Goal: Transaction & Acquisition: Book appointment/travel/reservation

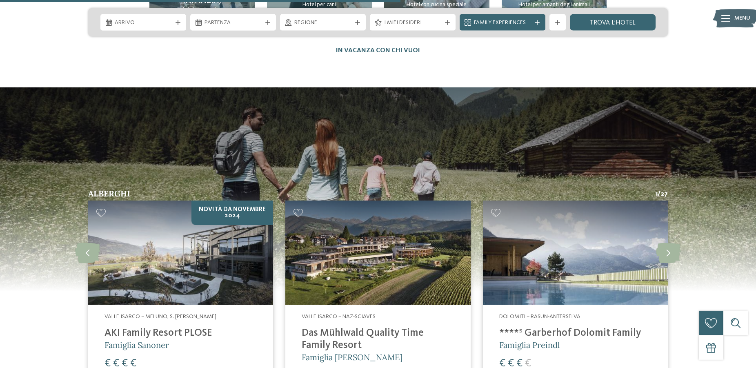
scroll to position [2052, 0]
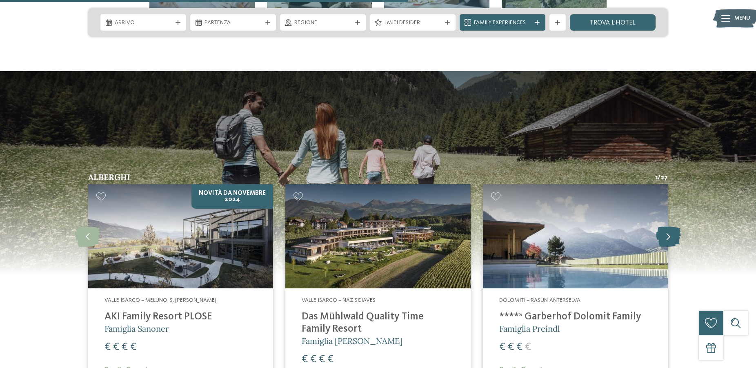
click at [665, 226] on icon at bounding box center [668, 236] width 25 height 20
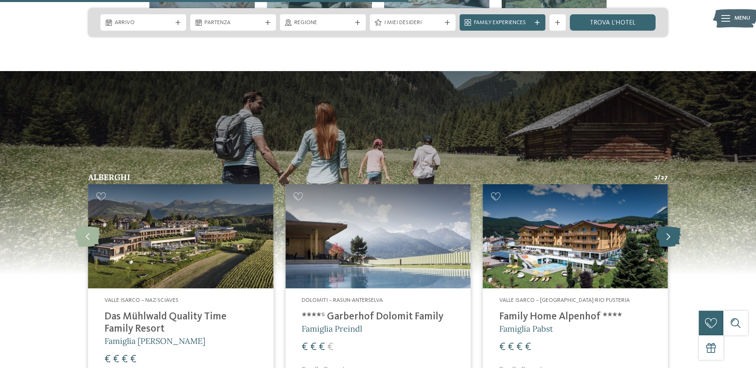
click at [665, 226] on icon at bounding box center [668, 236] width 25 height 20
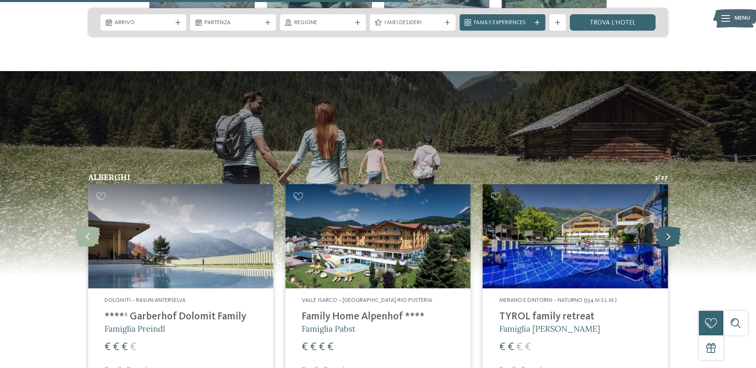
click at [665, 226] on icon at bounding box center [668, 236] width 25 height 20
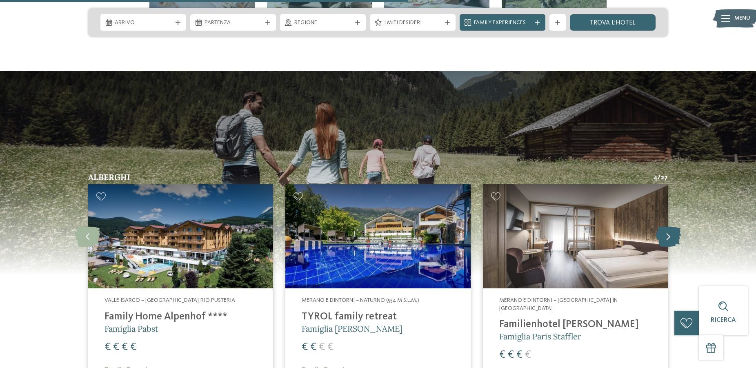
click at [665, 226] on icon at bounding box center [668, 236] width 25 height 20
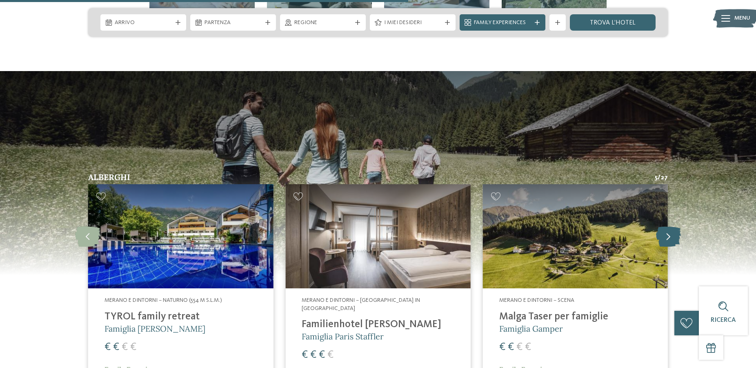
click at [665, 226] on icon at bounding box center [668, 236] width 25 height 20
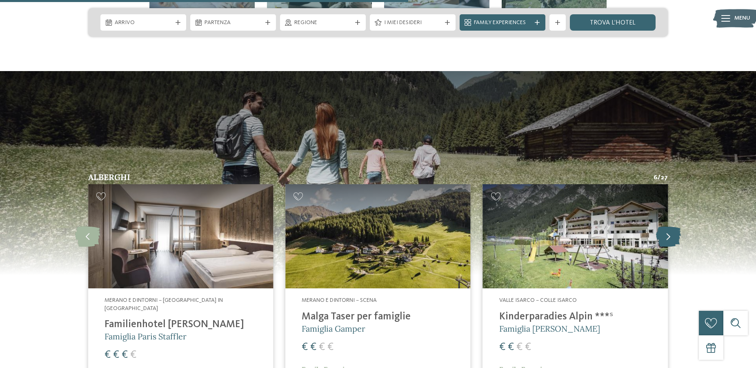
click at [665, 226] on icon at bounding box center [668, 236] width 25 height 20
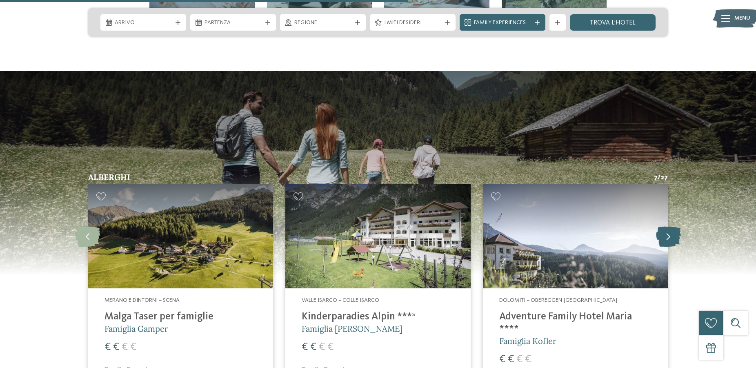
click at [665, 226] on icon at bounding box center [668, 236] width 25 height 20
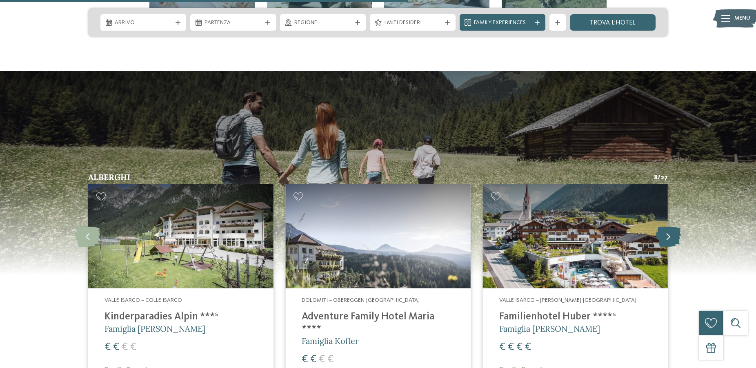
click at [665, 226] on icon at bounding box center [668, 236] width 25 height 20
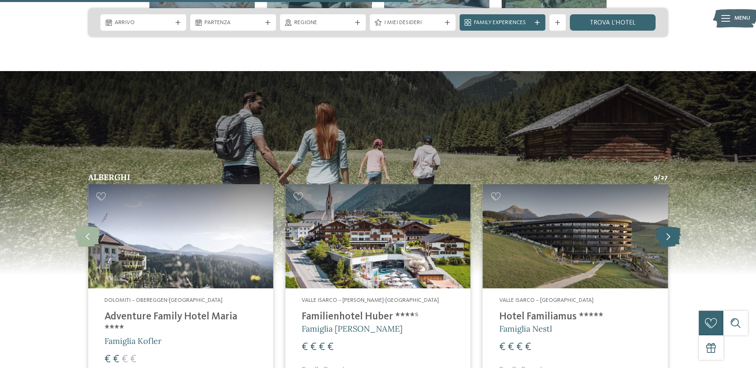
click at [665, 226] on icon at bounding box center [668, 236] width 25 height 20
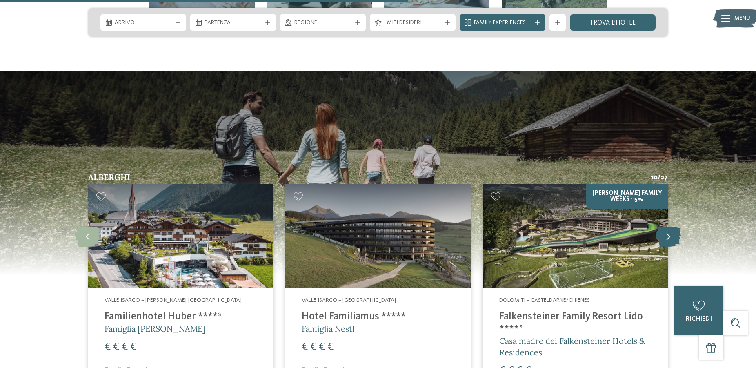
click at [665, 226] on icon at bounding box center [668, 236] width 25 height 20
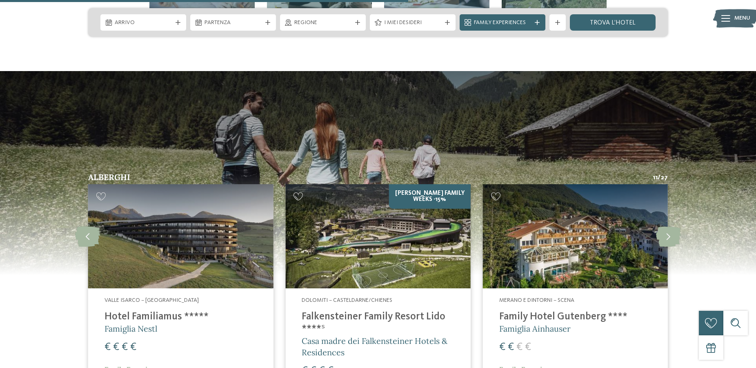
click at [428, 224] on img at bounding box center [377, 236] width 185 height 104
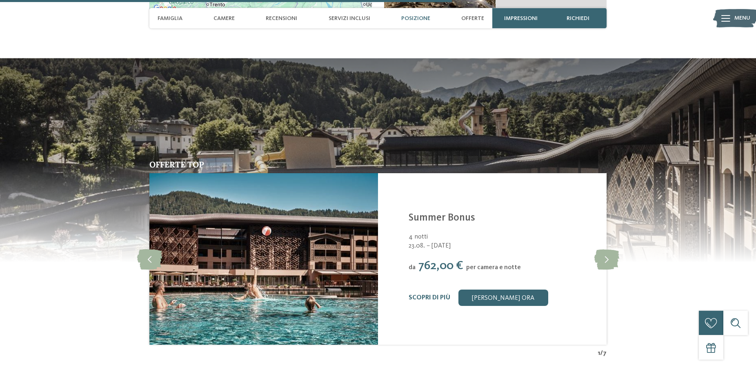
scroll to position [1706, 0]
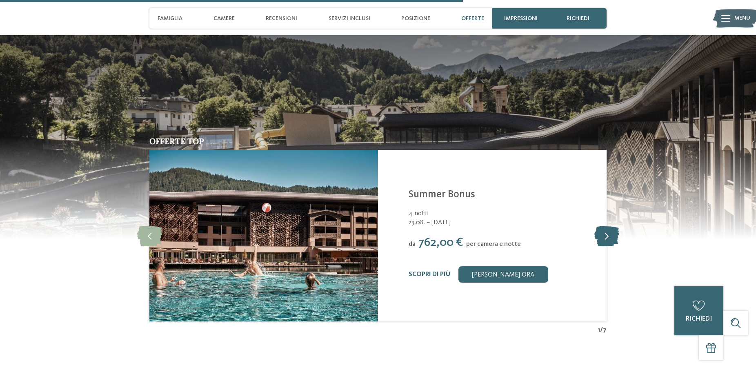
click at [612, 246] on icon at bounding box center [606, 235] width 25 height 20
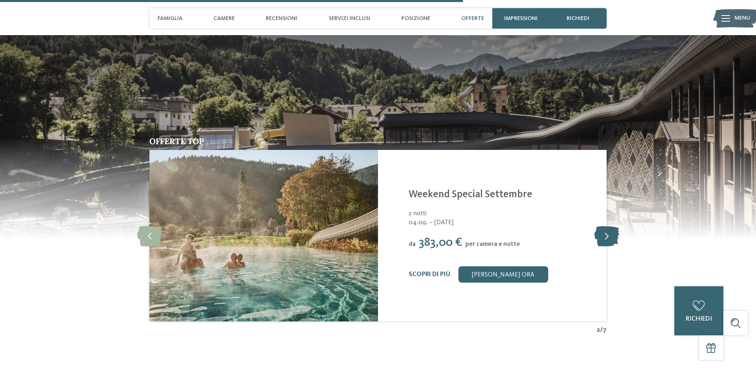
click at [612, 246] on icon at bounding box center [606, 235] width 25 height 20
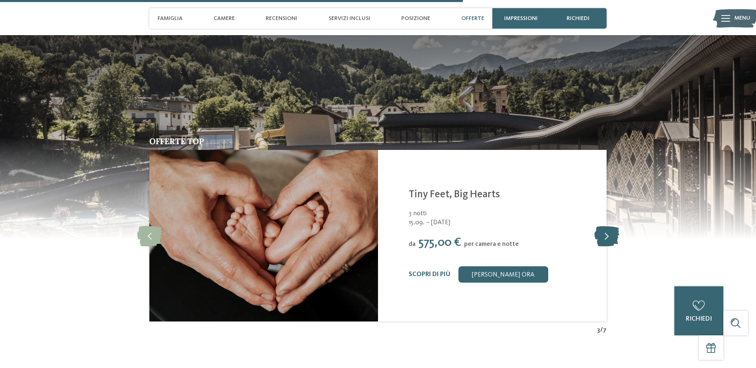
click at [612, 246] on icon at bounding box center [606, 235] width 25 height 20
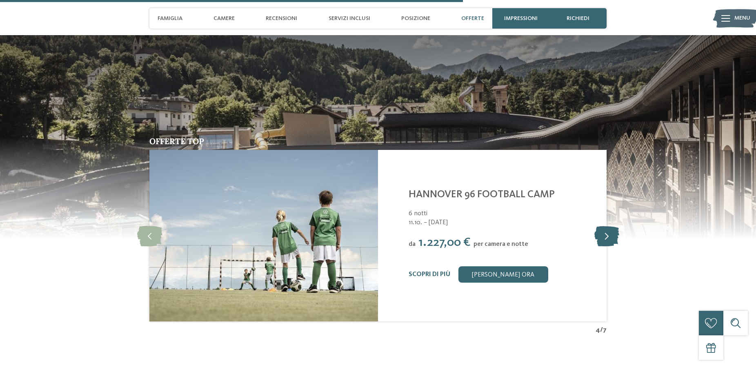
click at [612, 246] on icon at bounding box center [606, 235] width 25 height 20
